Goal: Task Accomplishment & Management: Use online tool/utility

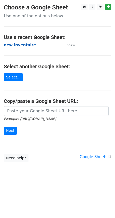
click at [24, 47] on strong "new inventaire" at bounding box center [20, 45] width 32 height 5
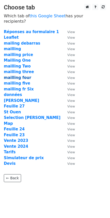
click at [23, 75] on strong "mailling four" at bounding box center [17, 77] width 27 height 5
